Goal: Navigation & Orientation: Find specific page/section

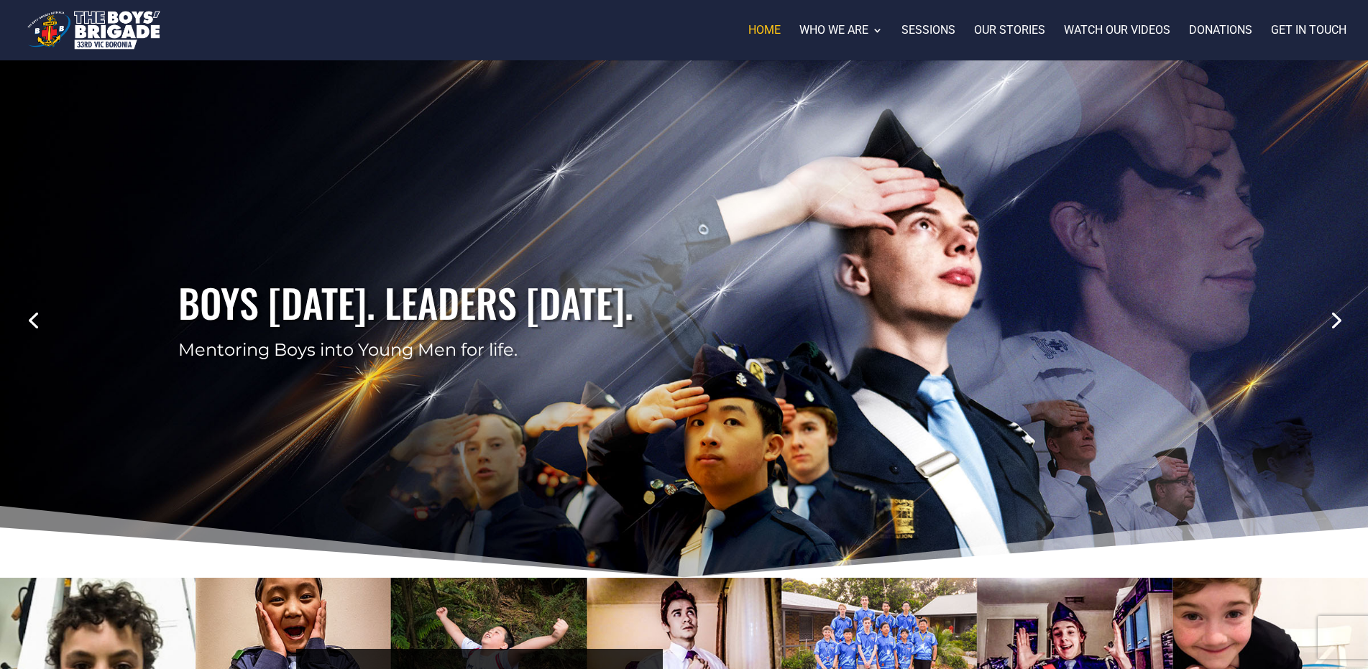
click at [35, 330] on link "Previous" at bounding box center [33, 319] width 34 height 34
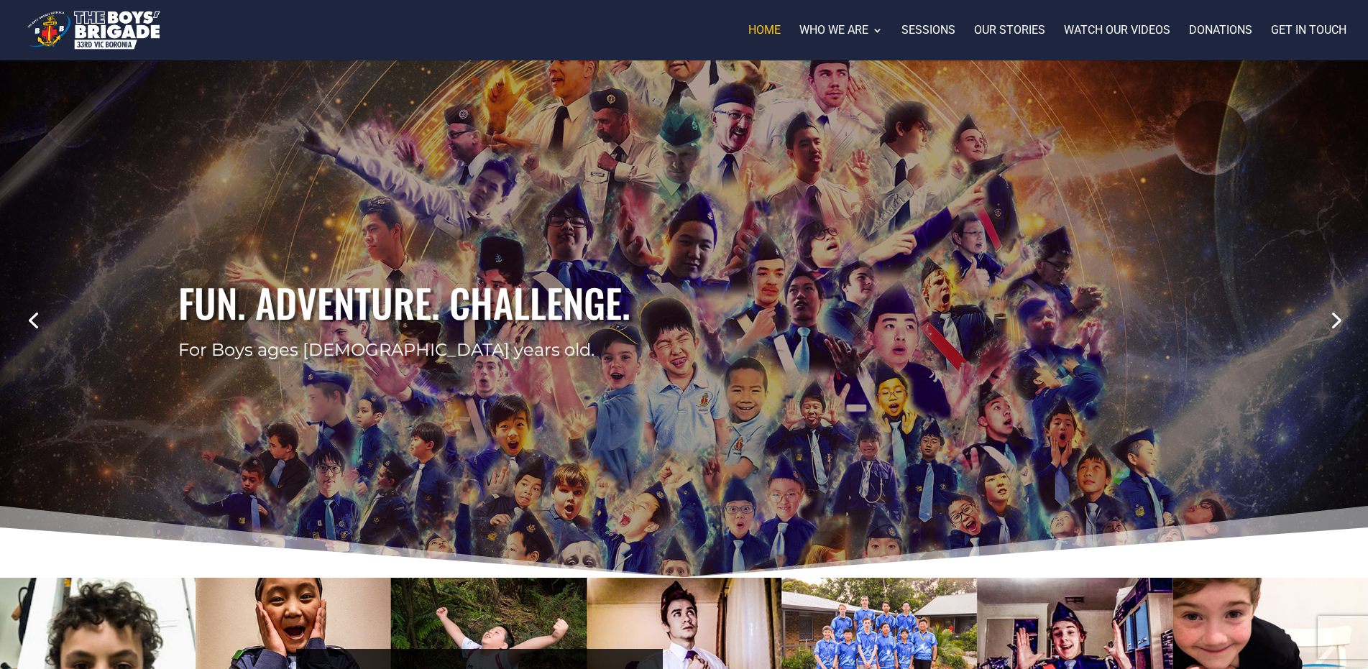
drag, startPoint x: 699, startPoint y: 300, endPoint x: 466, endPoint y: 336, distance: 235.5
click at [466, 336] on h2 "Fun. Adventure. Challenge." at bounding box center [683, 307] width 1011 height 62
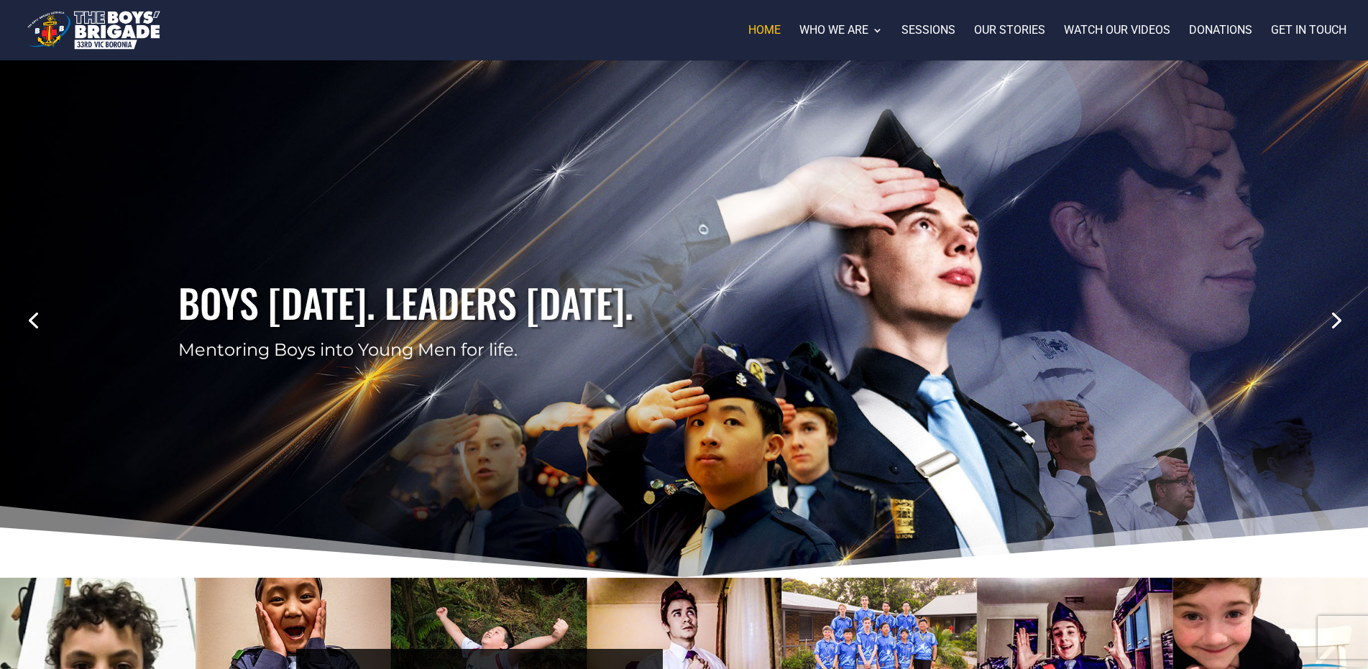
click at [1344, 314] on link "Next" at bounding box center [1334, 319] width 34 height 34
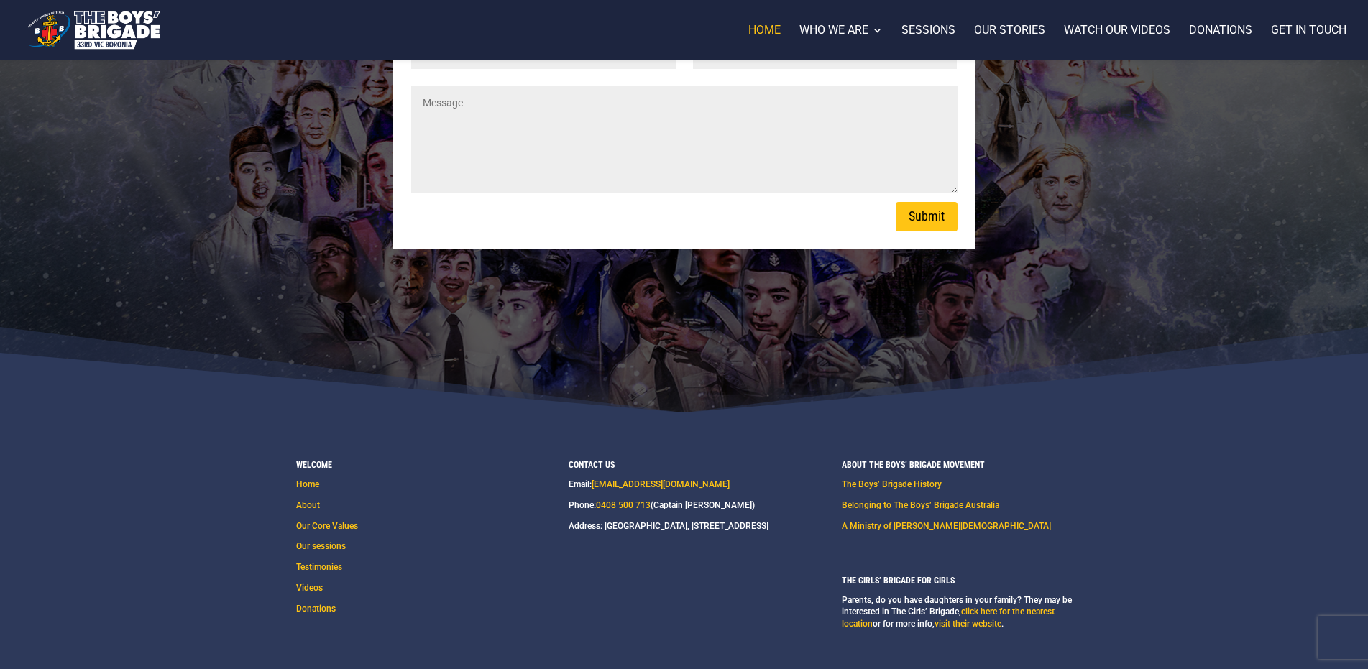
scroll to position [2101, 0]
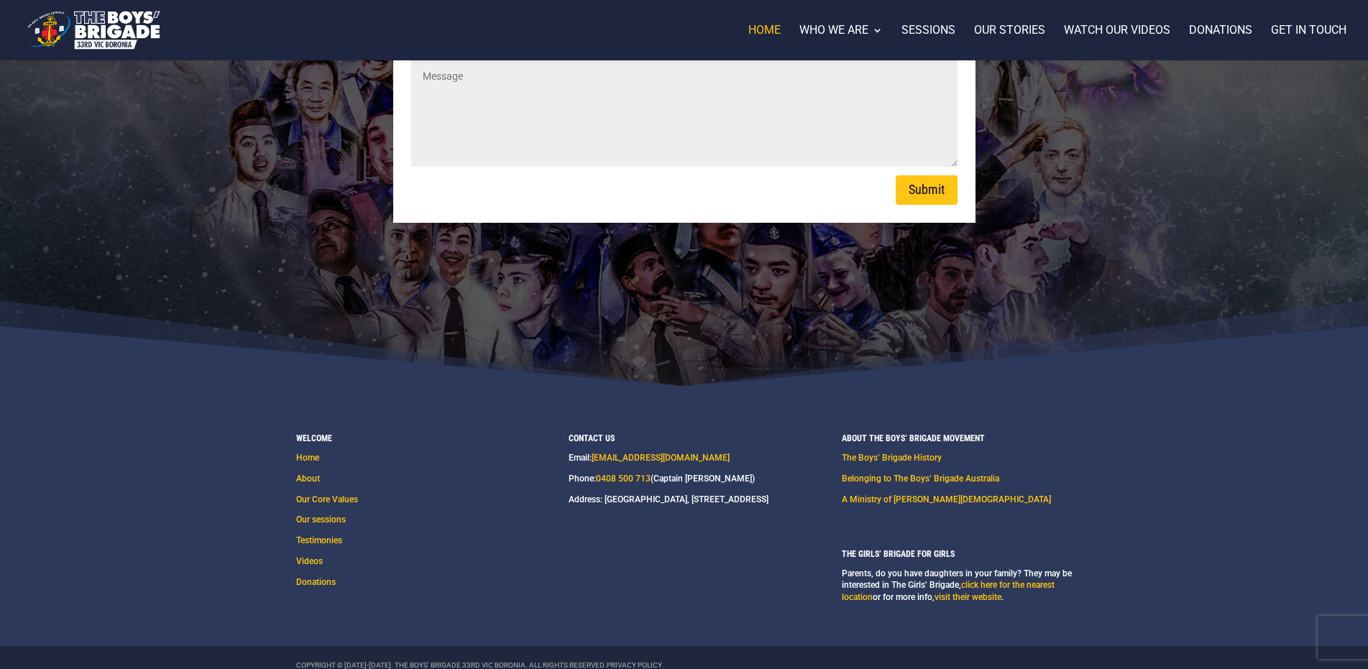
click at [316, 474] on link "About" at bounding box center [308, 479] width 24 height 10
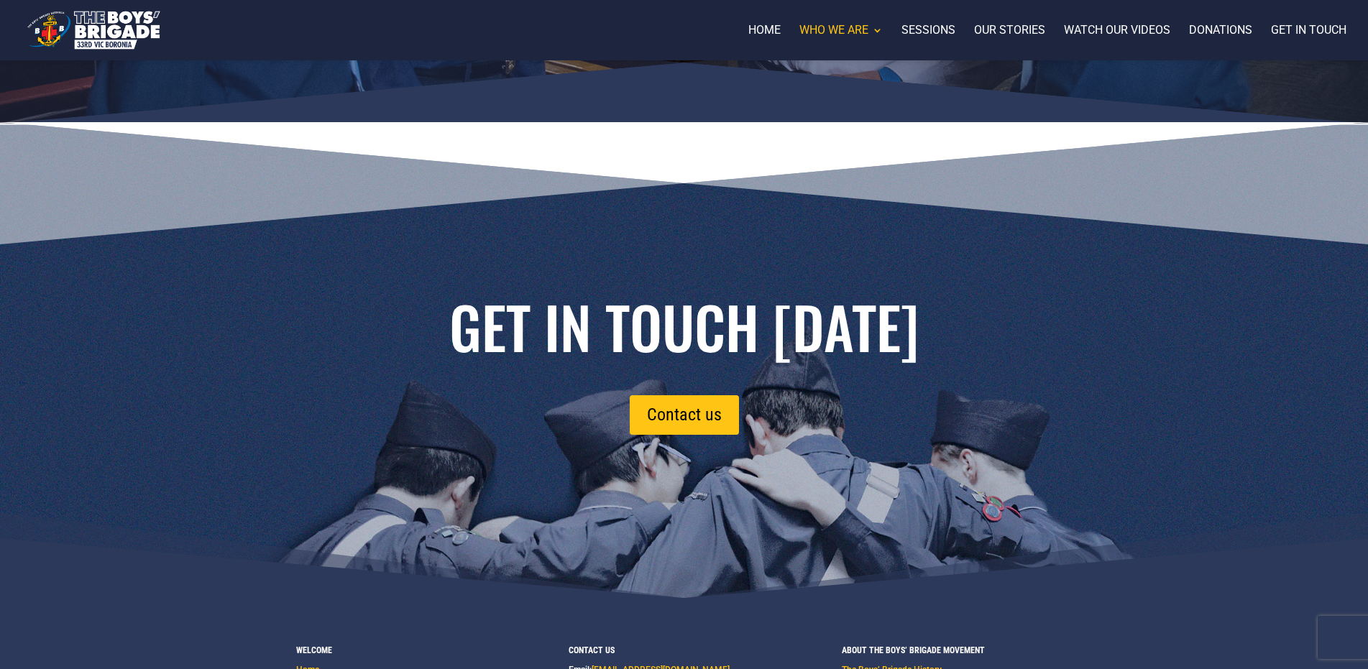
scroll to position [1533, 0]
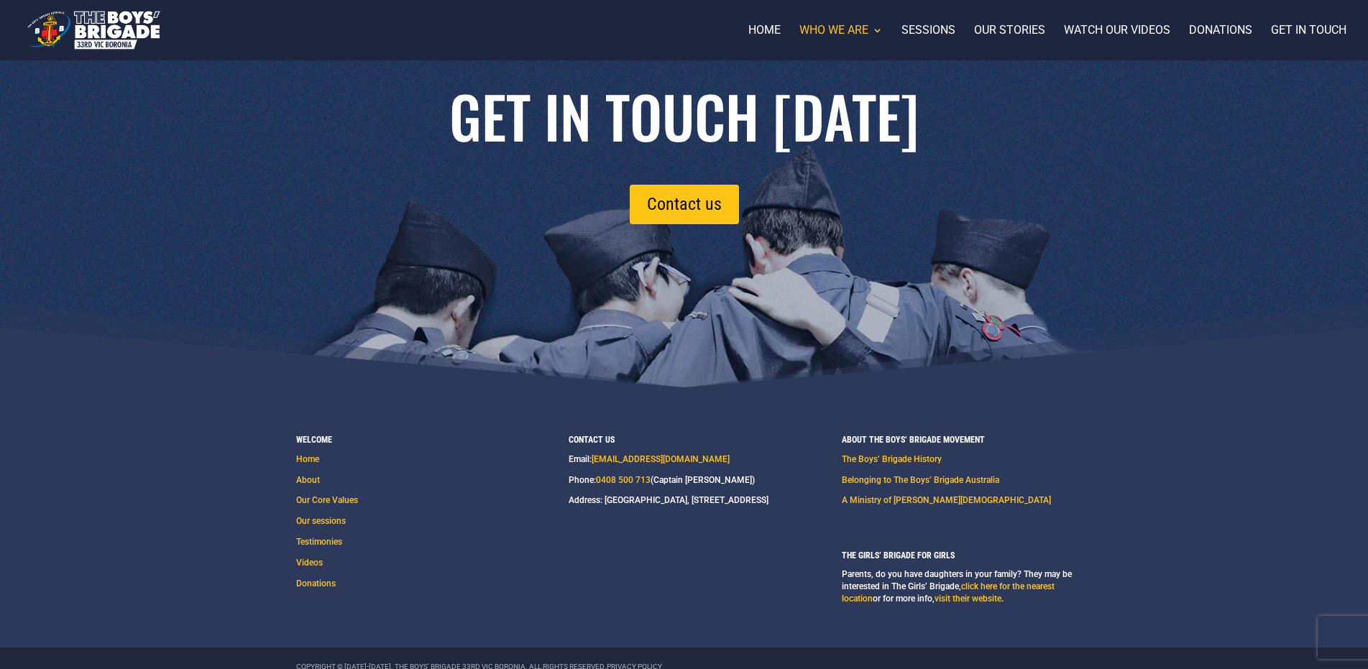
click at [329, 537] on link "Testimonies" at bounding box center [319, 542] width 46 height 10
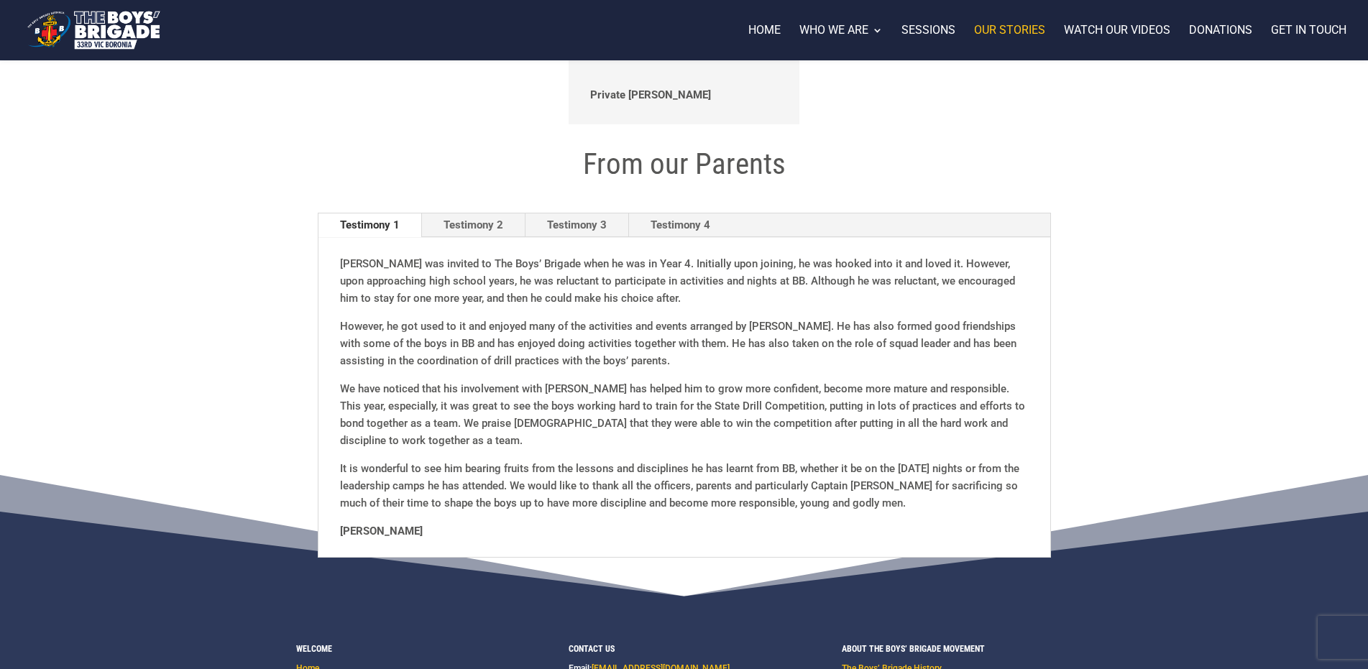
scroll to position [691, 0]
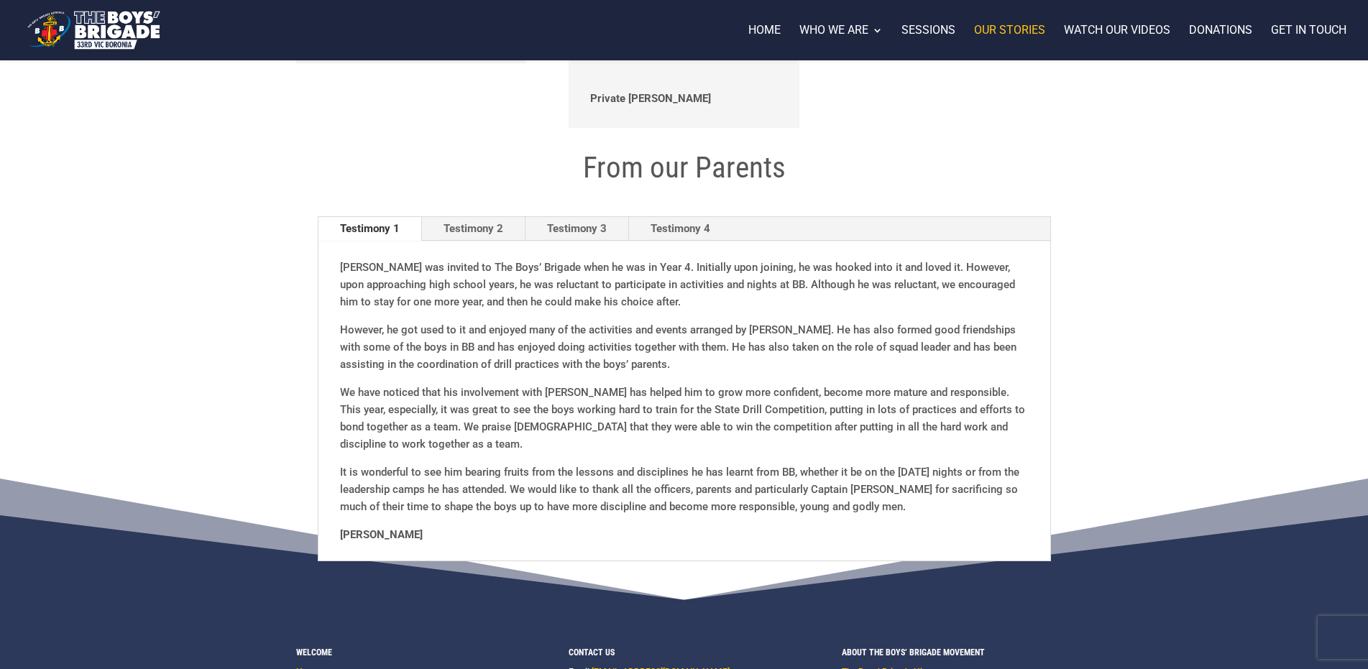
click at [502, 235] on link "Testimony 2" at bounding box center [473, 229] width 103 height 24
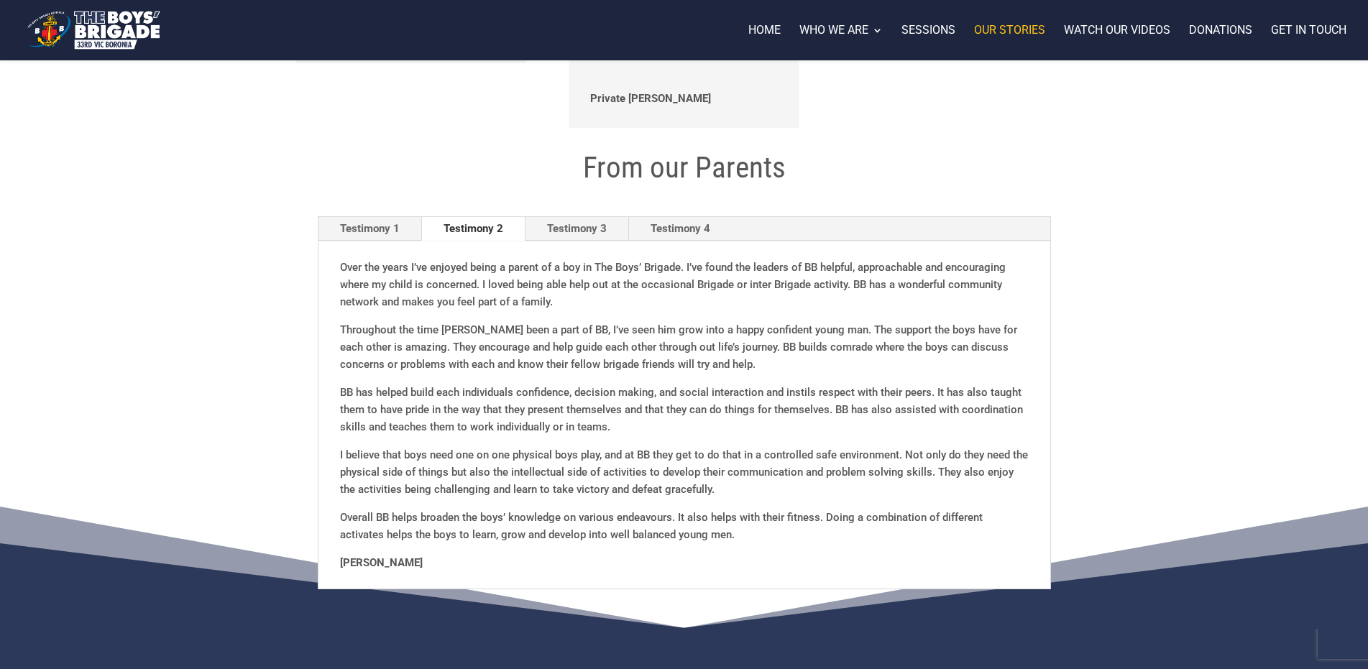
click at [599, 230] on link "Testimony 3" at bounding box center [576, 229] width 103 height 24
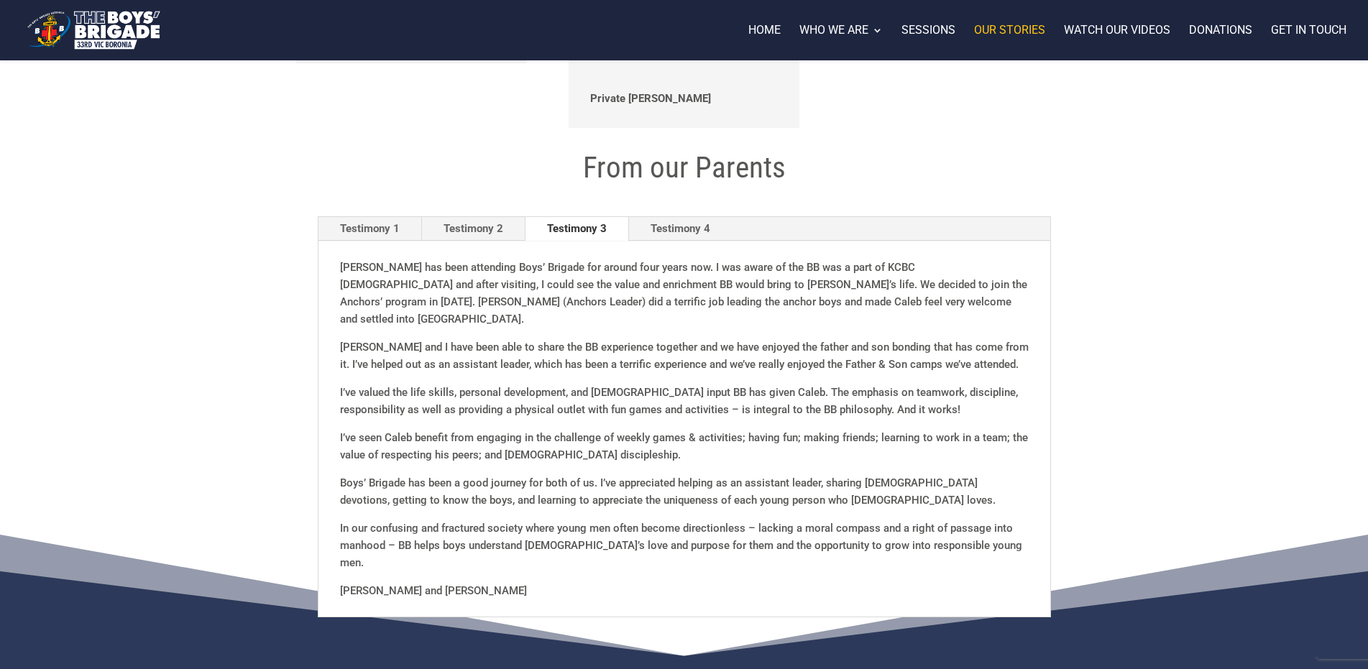
click at [686, 230] on link "Testimony 4" at bounding box center [680, 229] width 103 height 24
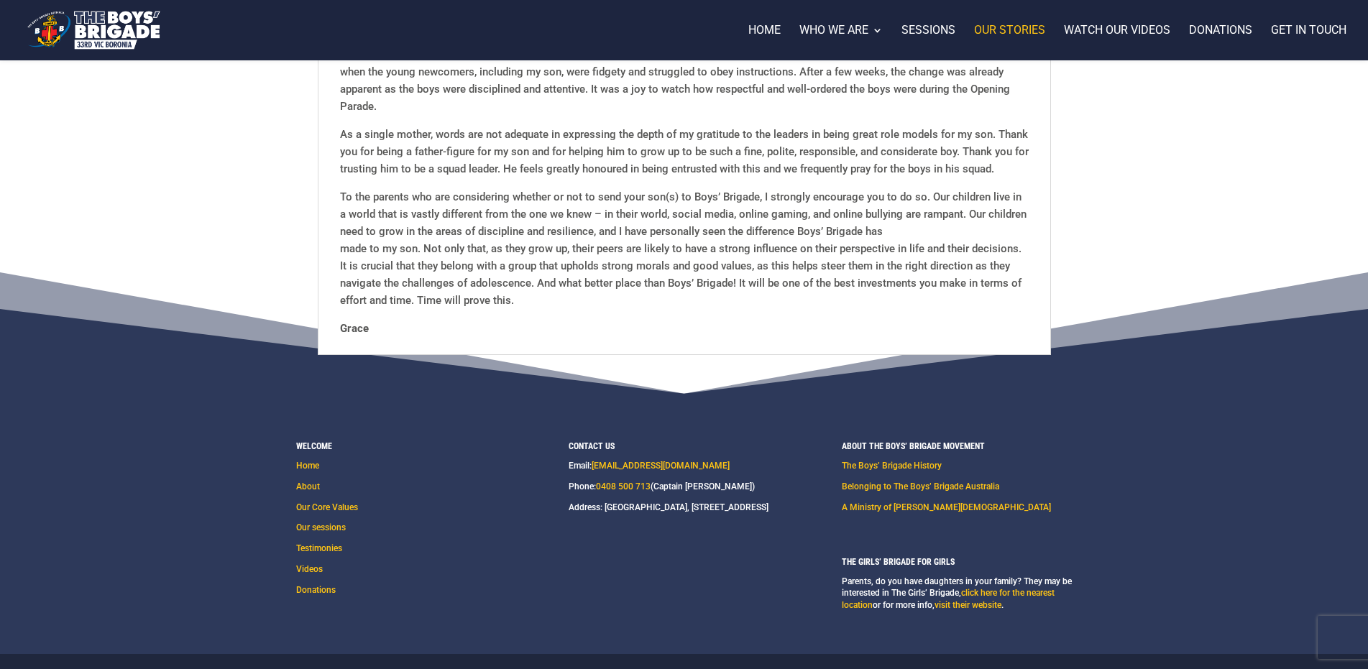
scroll to position [944, 0]
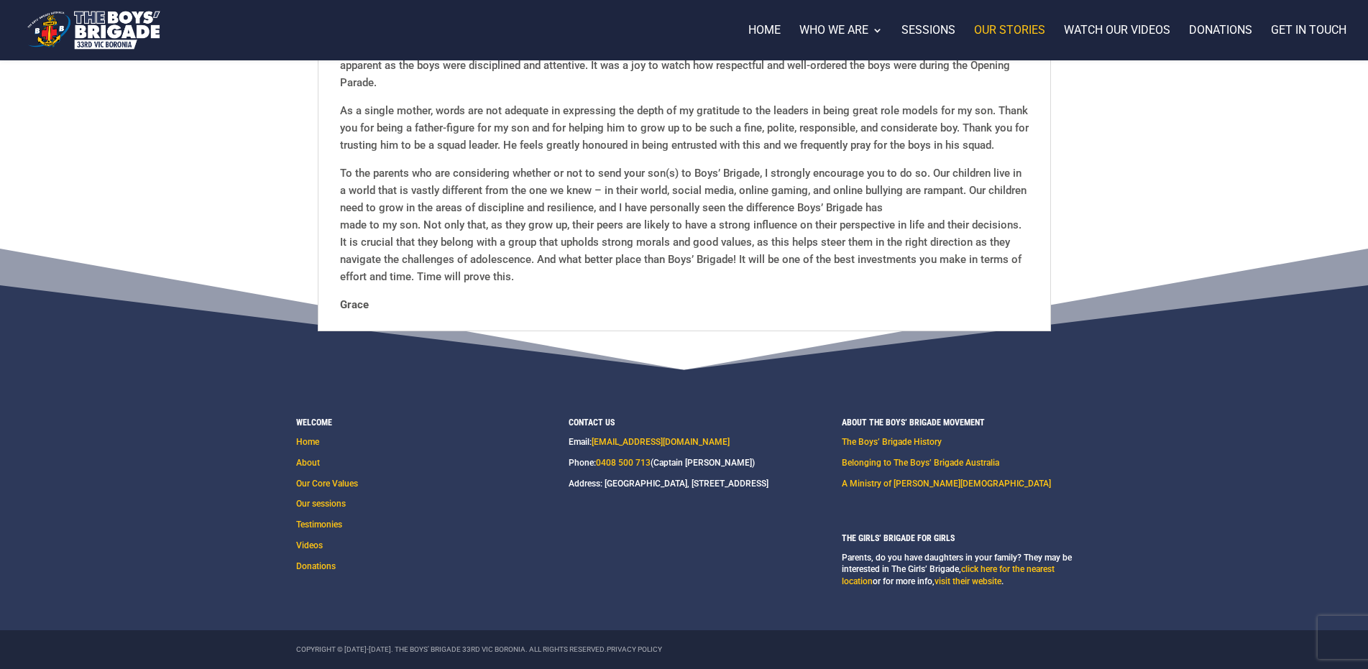
click at [323, 543] on p "Videos" at bounding box center [327, 550] width 62 height 21
click at [315, 545] on link "Videos" at bounding box center [309, 545] width 27 height 10
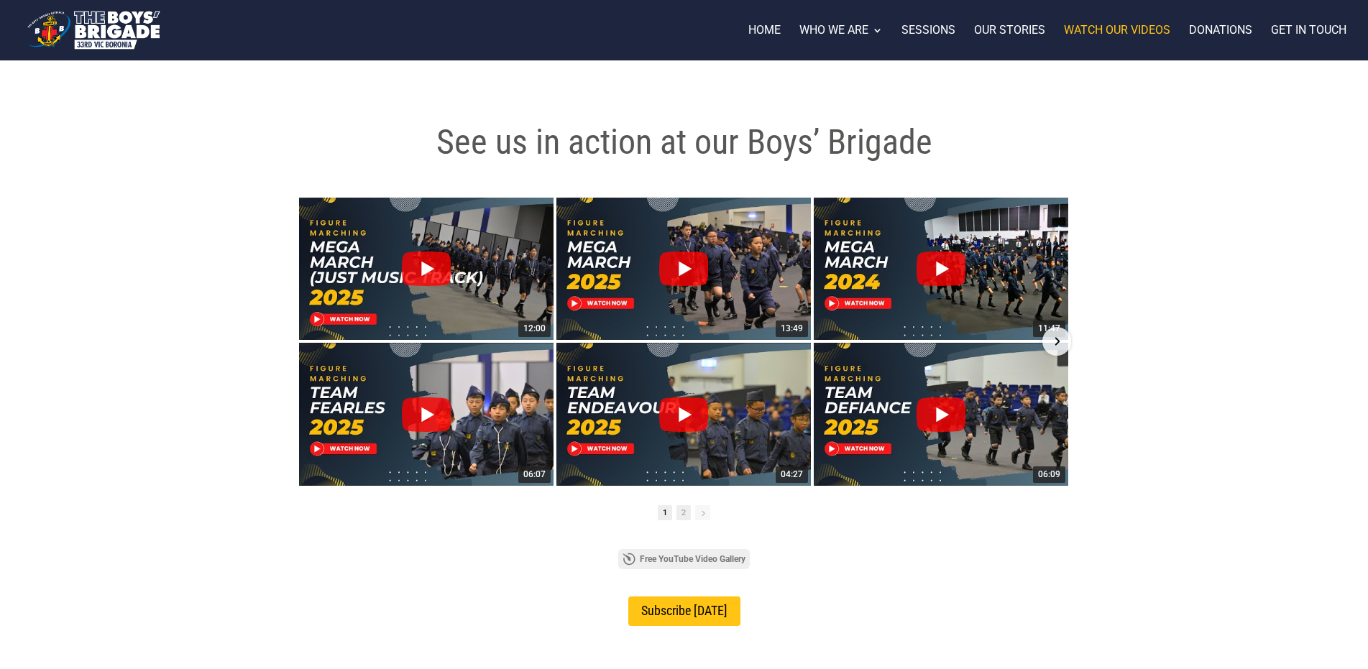
click at [681, 515] on span "2" at bounding box center [683, 512] width 14 height 15
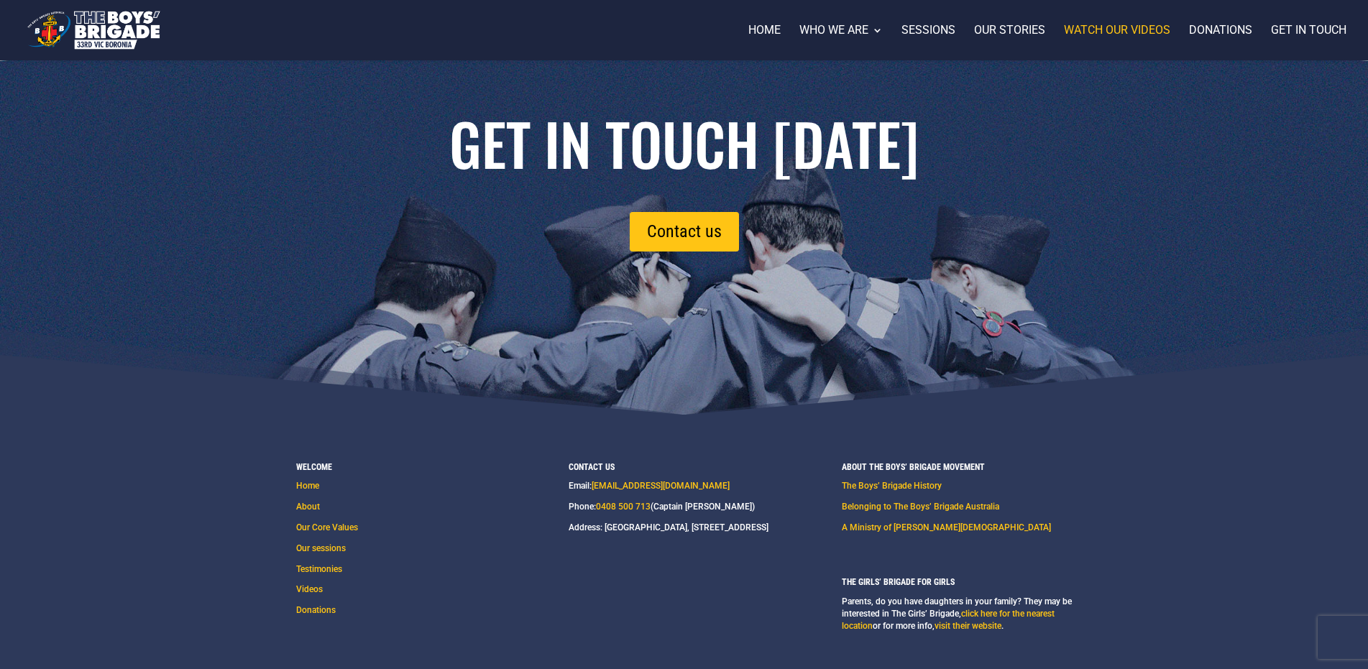
scroll to position [789, 0]
